Goal: Transaction & Acquisition: Purchase product/service

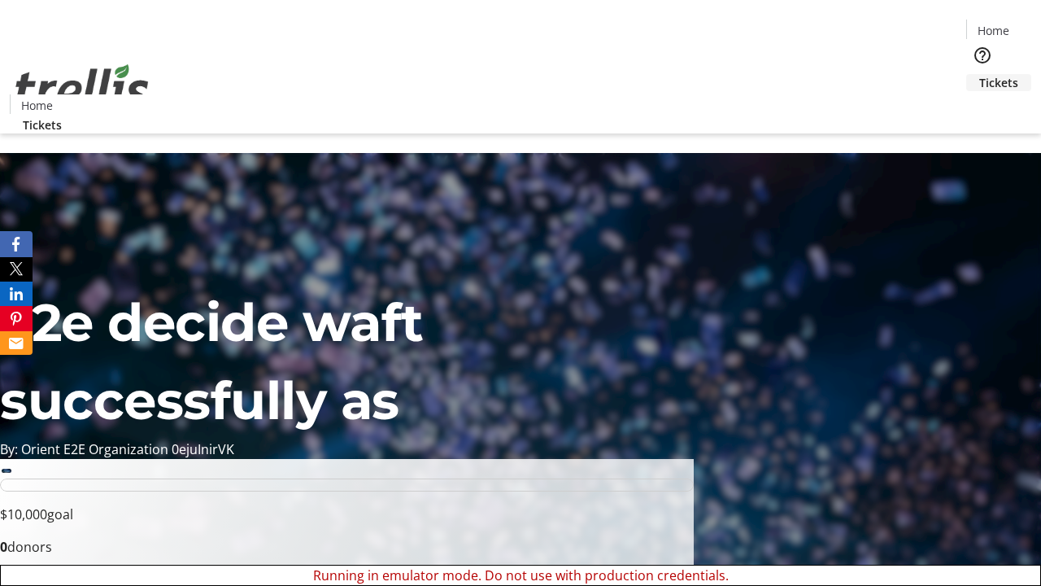
click at [979, 74] on span "Tickets" at bounding box center [998, 82] width 39 height 17
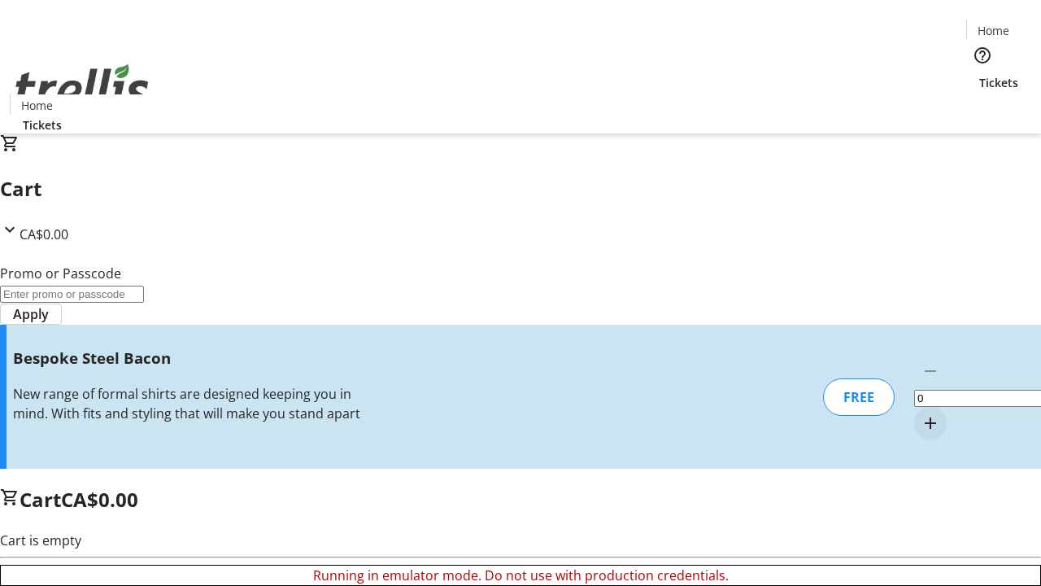
click at [921, 413] on mat-icon "Increment by one" at bounding box center [931, 423] width 20 height 20
type input "1"
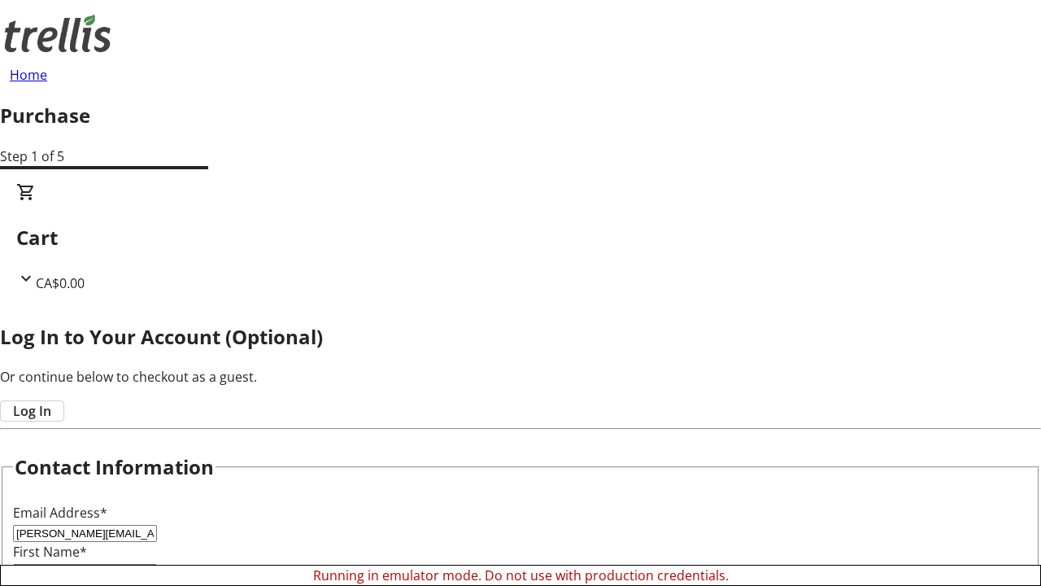
type input "Altenwerth"
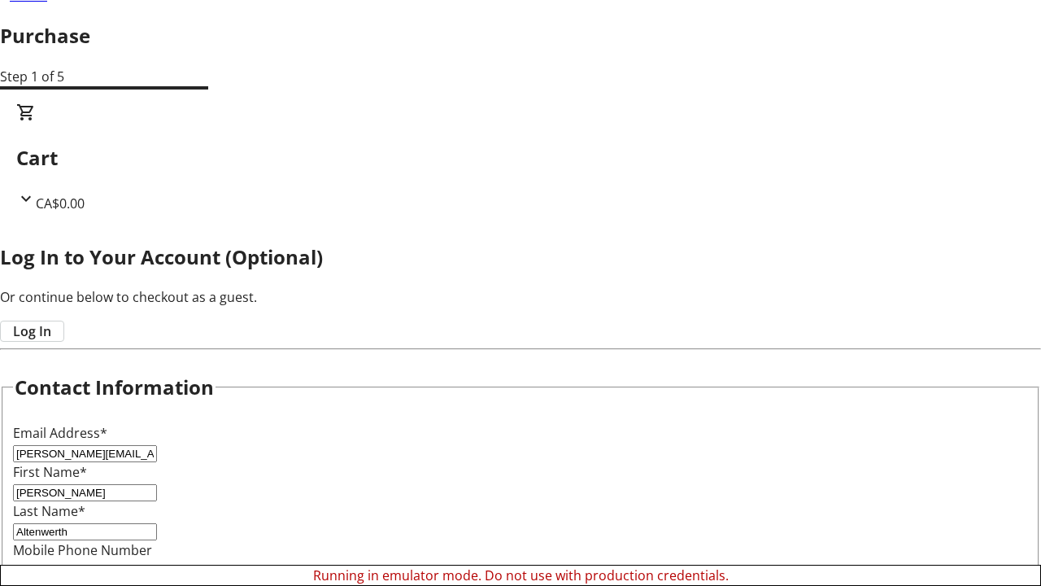
scroll to position [162, 0]
